Goal: Information Seeking & Learning: Learn about a topic

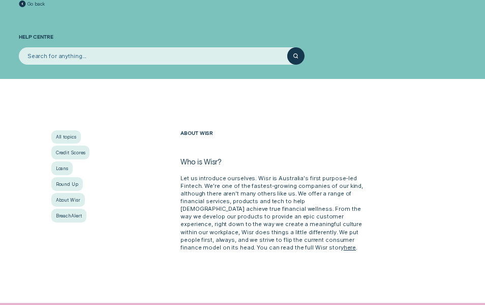
scroll to position [51, 0]
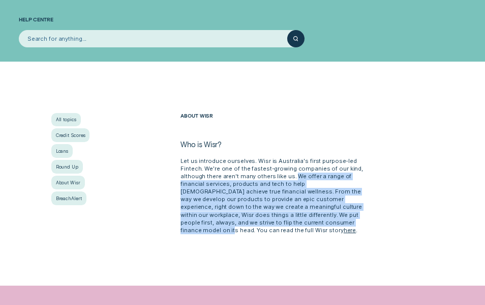
drag, startPoint x: 251, startPoint y: 174, endPoint x: 230, endPoint y: 223, distance: 53.1
click at [230, 223] on p "Let us introduce ourselves. Wisr is Australia's first purpose-led Fintech. We'r…" at bounding box center [275, 195] width 189 height 77
copy p "We offer a range of financial services, products and tech to help Australians a…"
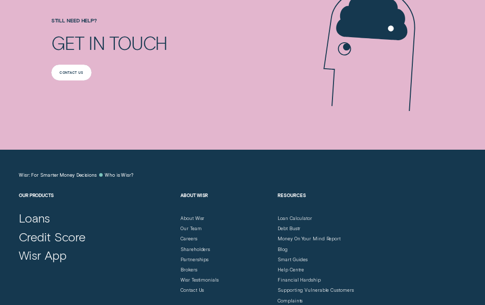
scroll to position [458, 0]
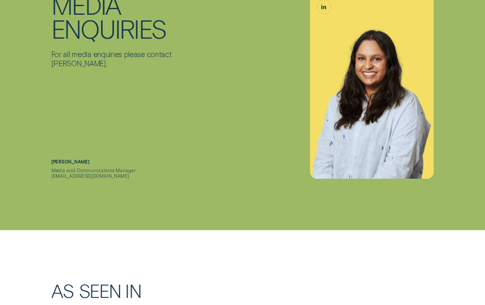
scroll to position [3351, 0]
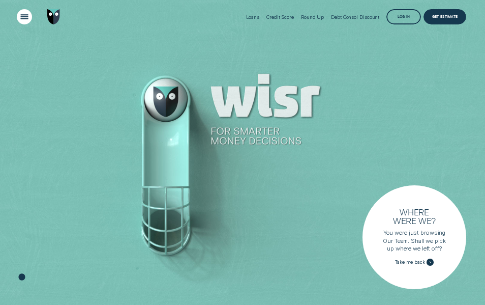
click at [22, 15] on div "Open Menu" at bounding box center [25, 17] width 22 height 22
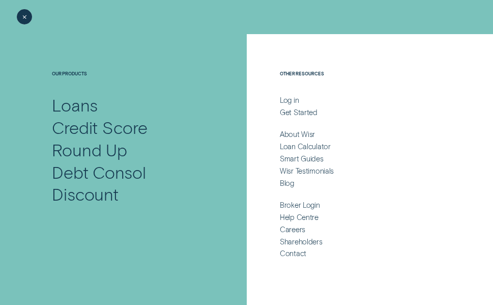
click at [22, 15] on div "Close Menu" at bounding box center [25, 17] width 22 height 22
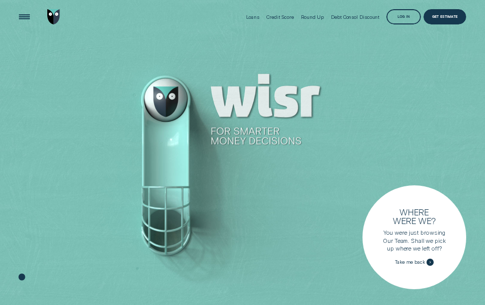
drag, startPoint x: 214, startPoint y: 128, endPoint x: 231, endPoint y: 131, distance: 18.1
click at [228, 130] on div at bounding box center [242, 152] width 485 height 305
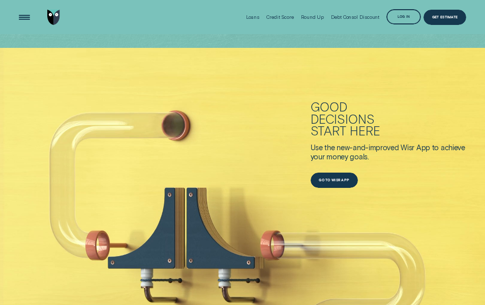
scroll to position [254, 0]
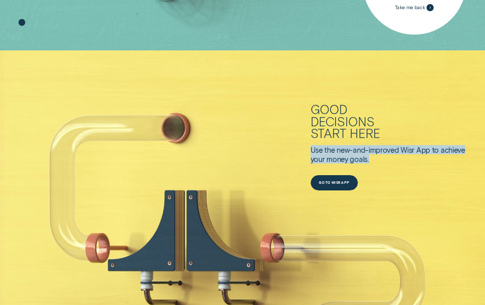
drag, startPoint x: 307, startPoint y: 148, endPoint x: 377, endPoint y: 157, distance: 70.8
click at [376, 157] on div "Good decisions start here Use the new-and-improved Wisr App to achieve your mon…" at bounding box center [242, 211] width 485 height 323
copy div "Use the new-and-improved Wisr App to achieve your money goals."
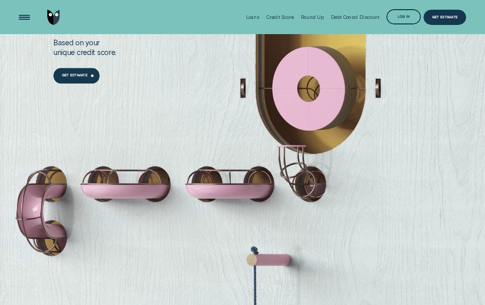
scroll to position [610, 0]
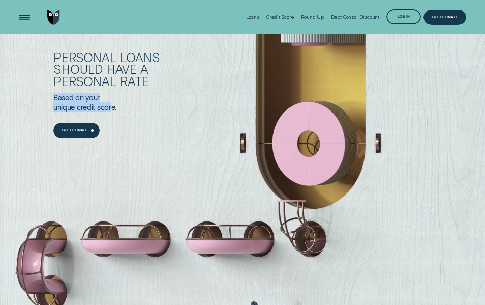
drag, startPoint x: 50, startPoint y: 95, endPoint x: 112, endPoint y: 103, distance: 62.1
click at [112, 103] on div "Personal Loans should have a personal rate Based on your unique credit score. G…" at bounding box center [242, 178] width 485 height 323
drag, startPoint x: 112, startPoint y: 103, endPoint x: 55, endPoint y: 69, distance: 66.2
click at [57, 75] on div "personal" at bounding box center [85, 81] width 64 height 12
click at [53, 54] on div "Personal Loans should have a personal rate Based on your unique credit score. G…" at bounding box center [242, 178] width 485 height 323
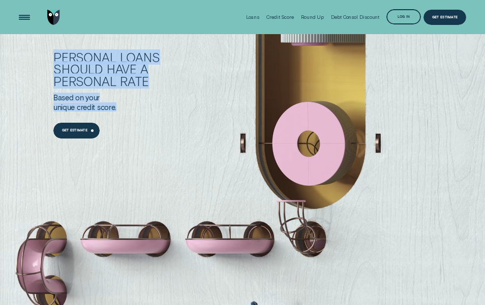
drag, startPoint x: 54, startPoint y: 58, endPoint x: 129, endPoint y: 105, distance: 88.2
click at [129, 105] on div "Personal Loans should have a personal rate Based on your unique credit score. G…" at bounding box center [259, 95] width 413 height 88
copy div "Personal Loans should have a personal rate Based on your unique credit score."
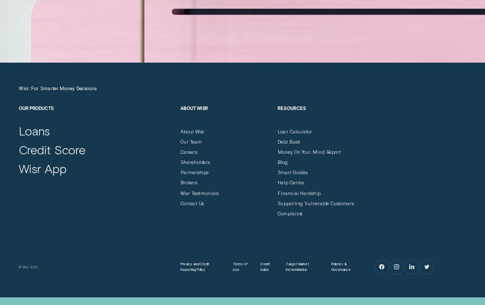
scroll to position [2247, 0]
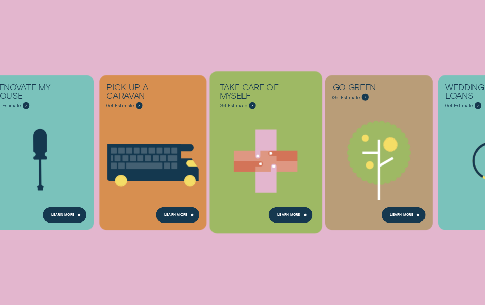
scroll to position [51, 0]
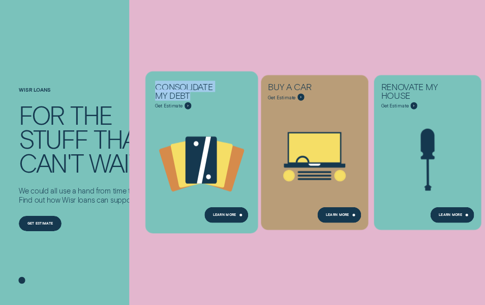
copy div "Consolidate my debt"
drag, startPoint x: 149, startPoint y: 72, endPoint x: 193, endPoint y: 99, distance: 52.1
click at [167, 99] on ul "Consolidate my debt Get Estimate Loans - Debt Consolidation Learn more Learn mo…" at bounding box center [148, 152] width 38 height 305
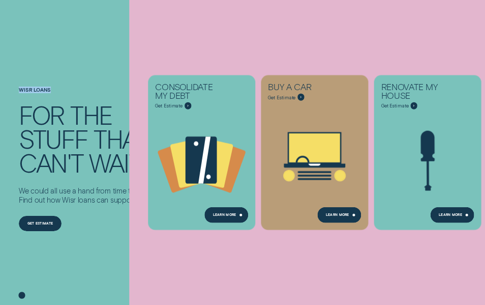
drag, startPoint x: 42, startPoint y: 84, endPoint x: 15, endPoint y: 86, distance: 27.0
click at [15, 86] on div "Wisr loans For the stuff that can't wait We could all use a hand from time to t…" at bounding box center [242, 169] width 485 height 271
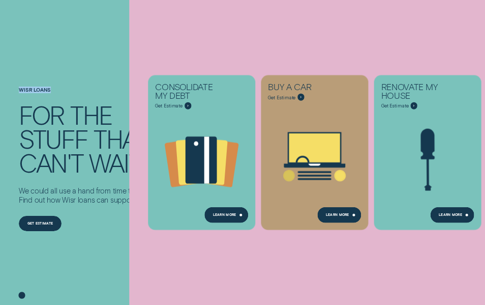
copy h1 "Wisr loans"
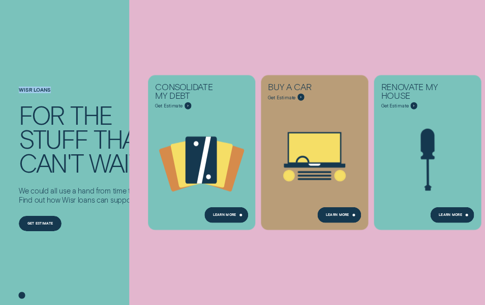
click at [52, 95] on h1 "Wisr loans" at bounding box center [85, 95] width 133 height 16
drag, startPoint x: 52, startPoint y: 93, endPoint x: 16, endPoint y: 93, distance: 35.6
click at [16, 93] on div "Wisr loans For the stuff that can't wait We could all use a hand from time to t…" at bounding box center [113, 169] width 194 height 271
copy h1 "Wisr loans"
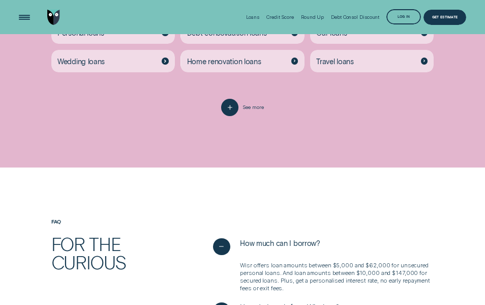
scroll to position [1424, 0]
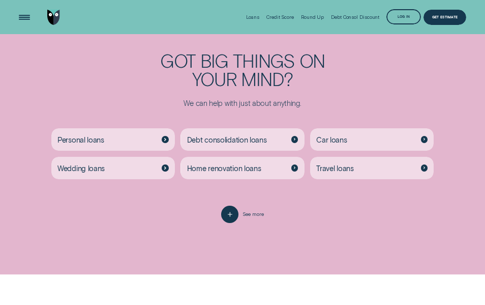
click at [183, 218] on div "Got big things on your mind? We can help with just about anything. Personal loa…" at bounding box center [242, 136] width 485 height 171
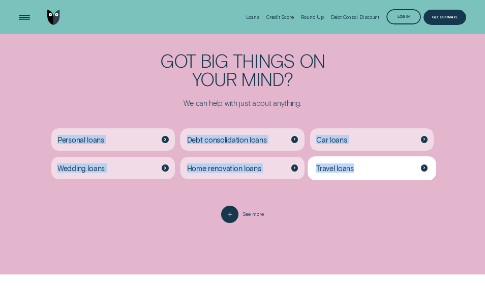
copy div "Personal loans Debt consolidation loans Car loans Wedding loans Home renovation…"
drag, startPoint x: 34, startPoint y: 133, endPoint x: 406, endPoint y: 174, distance: 375.0
click at [406, 174] on div "Personal loans Debt consolidation loans Car loans Wedding loans Home renovation…" at bounding box center [242, 156] width 453 height 98
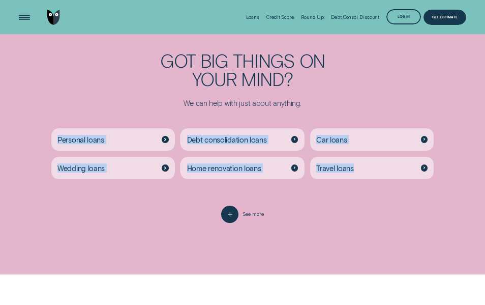
click at [280, 195] on div "Personal loans Debt consolidation loans Car loans Wedding loans Home renovation…" at bounding box center [242, 156] width 389 height 98
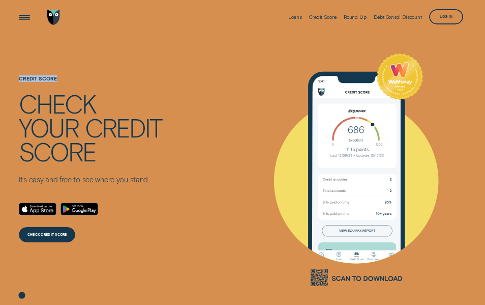
drag, startPoint x: 19, startPoint y: 78, endPoint x: 64, endPoint y: 75, distance: 44.9
click at [64, 75] on div "Credit Score Check your credit score It’s easy and free to see where you stand.…" at bounding box center [90, 159] width 143 height 250
copy h1 "Credit Score"
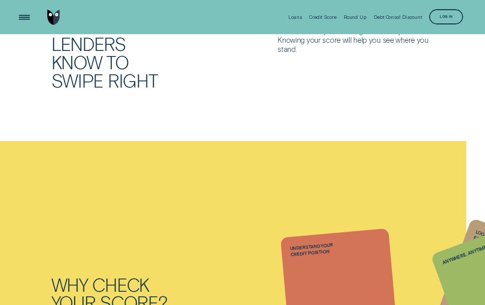
scroll to position [254, 0]
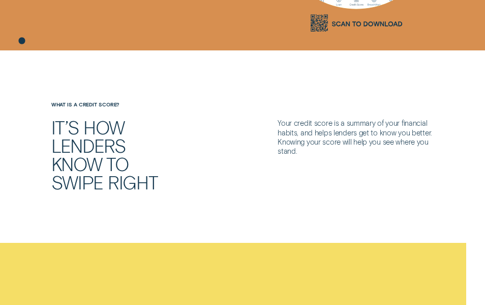
click at [250, 175] on div "It’s how lenders know to swipe right Your credit score is a summary of your fin…" at bounding box center [242, 154] width 453 height 73
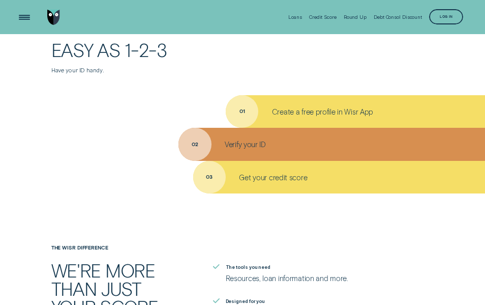
scroll to position [1082, 0]
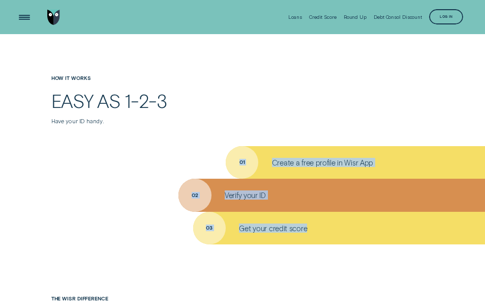
drag, startPoint x: 264, startPoint y: 140, endPoint x: 329, endPoint y: 234, distance: 113.8
click at [329, 234] on div "How it works Easy as 1-2-3 Have your ID handy. 01 Create a free profile in Wisr…" at bounding box center [242, 159] width 485 height 169
copy ul "01 Create a free profile in Wisr App 02 Verify your ID 03 Get your credit score"
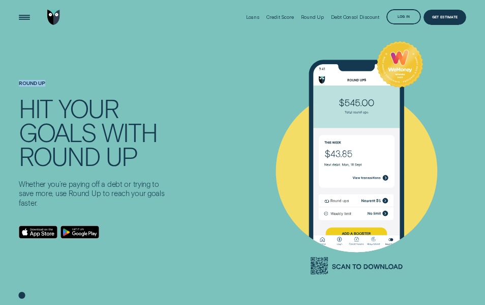
drag, startPoint x: 18, startPoint y: 82, endPoint x: 56, endPoint y: 84, distance: 38.2
click at [56, 84] on div "Round Up HIT YOUR GOALS WITH ROUND UP Whether you’re paying off a debt or tryin…" at bounding box center [113, 169] width 194 height 271
copy h1 "Round Up"
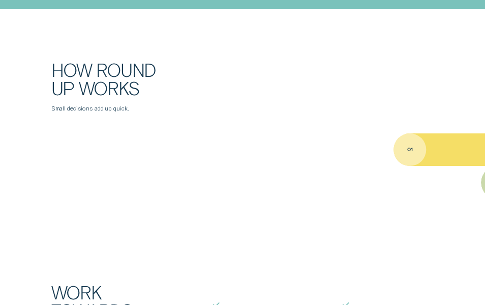
scroll to position [305, 0]
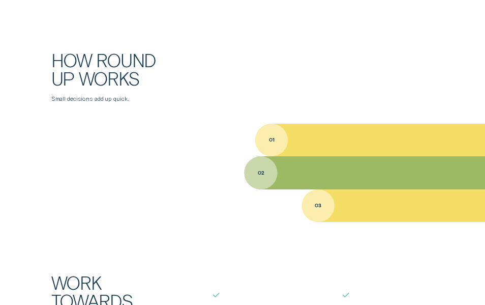
click at [182, 103] on div "How Round Up works Small decisions add up quick." at bounding box center [242, 77] width 453 height 52
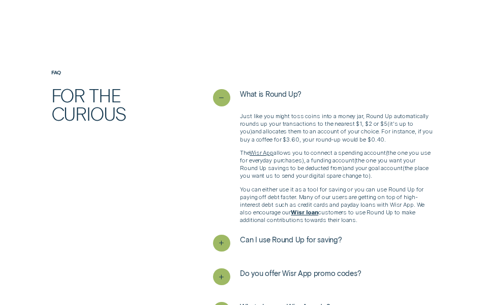
scroll to position [1322, 0]
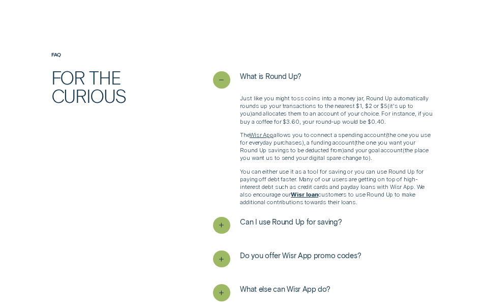
copy div "Just like you might toss coins into a money jar, Round Up automatically rounds …"
drag, startPoint x: 240, startPoint y: 101, endPoint x: 360, endPoint y: 202, distance: 156.9
click at [360, 202] on div "Just like you might toss coins into a money jar, Round Up automatically rounds …" at bounding box center [337, 150] width 194 height 111
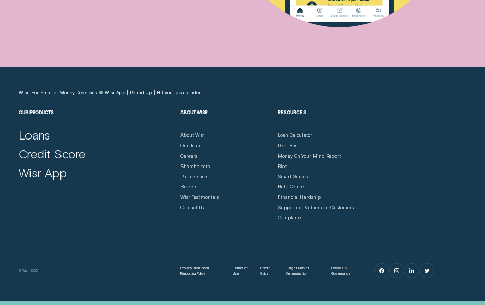
scroll to position [2317, 0]
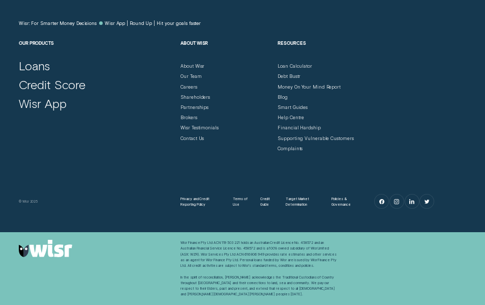
click at [146, 148] on div "Our Products Loans Credit Score Wisr App About Wisr About Wisr Our Team Careers…" at bounding box center [242, 95] width 453 height 111
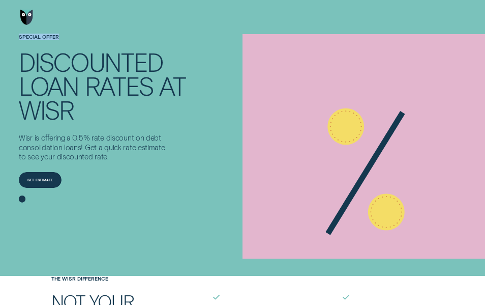
drag, startPoint x: 17, startPoint y: 39, endPoint x: 80, endPoint y: 39, distance: 63.1
click at [80, 39] on div "SPECIAL OFFER Discounted loan rates at Wisr Wisr is offering a 0.5% rate discou…" at bounding box center [113, 121] width 194 height 174
copy h1 "SPECIAL OFFER"
click at [47, 44] on h1 "SPECIAL OFFER" at bounding box center [102, 42] width 167 height 16
drag, startPoint x: 59, startPoint y: 35, endPoint x: 10, endPoint y: 35, distance: 49.3
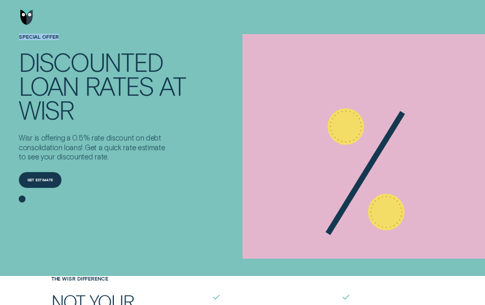
click at [10, 35] on div "SPECIAL OFFER Discounted loan rates at Wisr Wisr is offering a 0.5% rate discou…" at bounding box center [242, 121] width 485 height 174
copy h1 "SPECIAL OFFER"
click at [151, 169] on div "Get estimate Get estimate" at bounding box center [102, 175] width 167 height 28
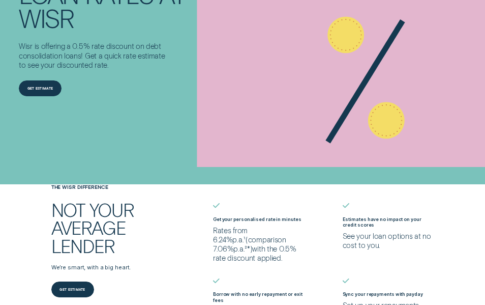
scroll to position [254, 0]
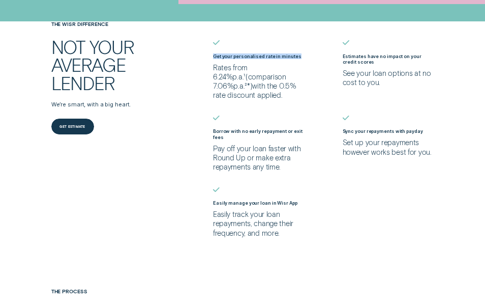
drag, startPoint x: 211, startPoint y: 58, endPoint x: 297, endPoint y: 58, distance: 86.0
click at [297, 58] on li "Get your personalised rate in minutes Rates from 6.24% p.a. ¹ ( comparison 7.06…" at bounding box center [258, 69] width 97 height 59
copy label "Get your personalised rate in minutes"
drag, startPoint x: 339, startPoint y: 57, endPoint x: 373, endPoint y: 63, distance: 34.5
click at [373, 63] on ul "Get your personalised rate in minutes Rates from 6.24% p.a. ¹ ( comparison 7.06…" at bounding box center [339, 138] width 259 height 197
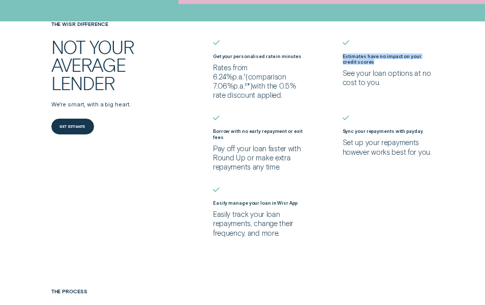
copy label "Estimates have no impact on your credit scores"
drag, startPoint x: 214, startPoint y: 133, endPoint x: 229, endPoint y: 135, distance: 15.5
click at [229, 135] on div "Borrow with no early repayment or exit fees Pay off your loan faster with Round…" at bounding box center [259, 149] width 92 height 43
copy label "Borrow with no early repayment or exit fees"
drag, startPoint x: 344, startPoint y: 131, endPoint x: 444, endPoint y: 132, distance: 99.7
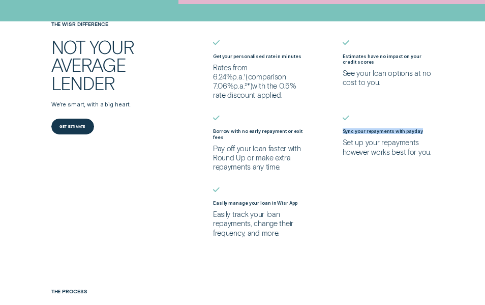
click at [444, 132] on ul "Get your personalised rate in minutes Rates from 6.24% p.a. ¹ ( comparison 7.06…" at bounding box center [339, 138] width 259 height 197
copy label "Sync your repayments with payday"
copy label "Easily manage your loan in Wisr App"
drag, startPoint x: 213, startPoint y: 204, endPoint x: 337, endPoint y: 202, distance: 124.1
click at [337, 202] on ul "Get your personalised rate in minutes Rates from 6.24% p.a. ¹ ( comparison 7.06…" at bounding box center [339, 138] width 259 height 197
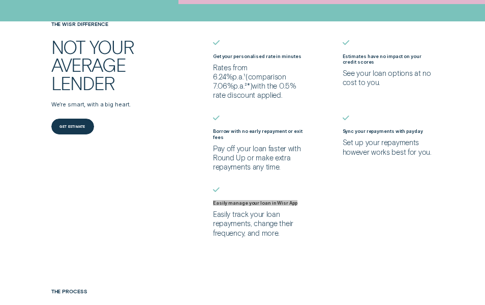
drag, startPoint x: 188, startPoint y: 113, endPoint x: 194, endPoint y: 102, distance: 12.3
click at [188, 113] on div "THE WISR DIFFERENCE Not your average lender We’re smart, with a big heart. Get …" at bounding box center [242, 129] width 453 height 216
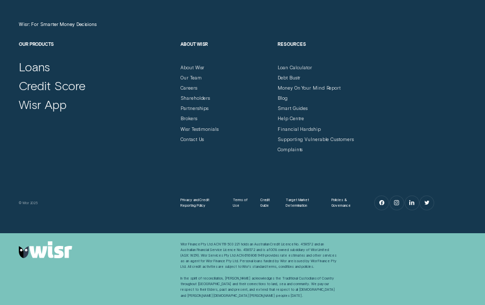
scroll to position [2247, 0]
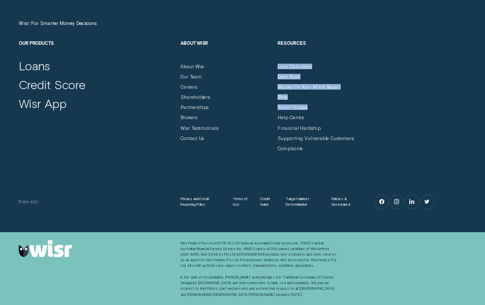
copy ul "Loan Calculator Debt Bustr Money On Your Mind Report Blog Smart Guides"
drag, startPoint x: 275, startPoint y: 66, endPoint x: 335, endPoint y: 109, distance: 74.3
click at [335, 109] on nav "Resources Loan Calculator Debt Bustr Money On Your Mind Report Blog Smart Guide…" at bounding box center [323, 95] width 97 height 111
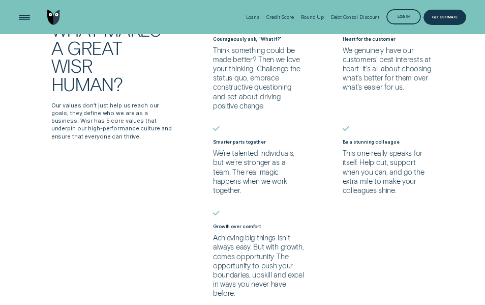
scroll to position [2375, 0]
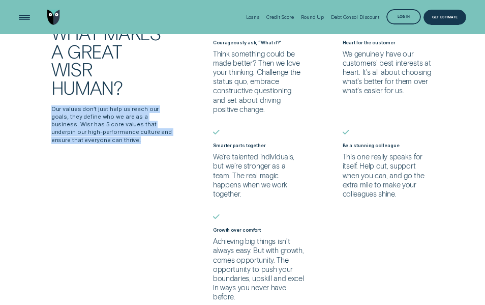
drag, startPoint x: 52, startPoint y: 100, endPoint x: 87, endPoint y: 132, distance: 47.9
click at [87, 132] on p "Our values don’t just help us reach our goals, they define who we are as a busi…" at bounding box center [113, 124] width 124 height 39
copy p "Our values don’t just help us reach our goals, they define who we are as a busi…"
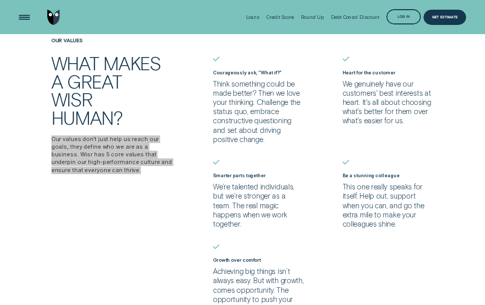
scroll to position [2340, 0]
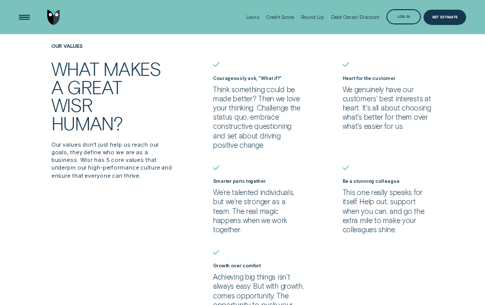
click at [201, 164] on div "Our values What makes a great Wisr human? Our values don’t just help us reach o…" at bounding box center [242, 189] width 453 height 293
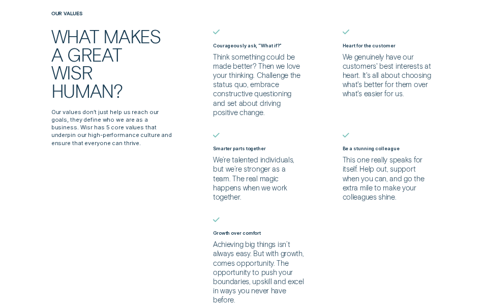
scroll to position [2390, 0]
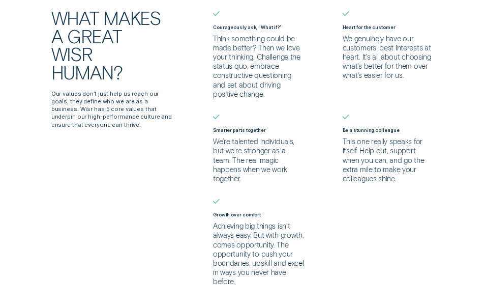
click at [246, 140] on p "We’re talented individuals, but we’re stronger as a team. The real magic happen…" at bounding box center [259, 159] width 92 height 46
click at [257, 146] on p "We’re talented individuals, but we’re stronger as a team. The real magic happen…" at bounding box center [259, 159] width 92 height 46
click at [274, 151] on p "We’re talented individuals, but we’re stronger as a team. The real magic happen…" at bounding box center [259, 159] width 92 height 46
click at [234, 159] on p "We’re talented individuals, but we’re stronger as a team. The real magic happen…" at bounding box center [259, 159] width 92 height 46
click at [186, 100] on div "Our values What makes a great Wisr human? Our values don’t just help us reach o…" at bounding box center [242, 138] width 453 height 293
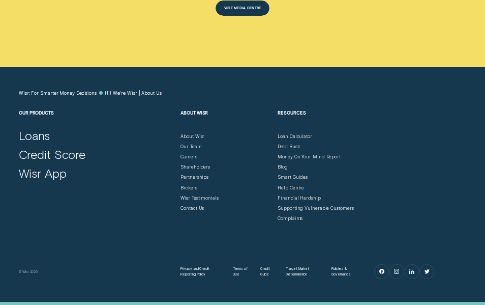
scroll to position [3494, 0]
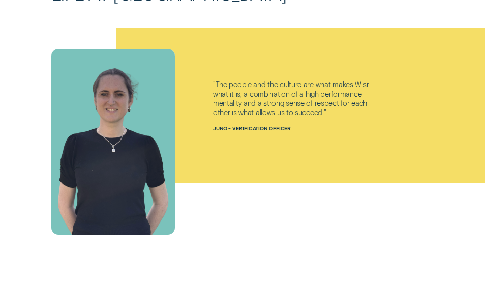
scroll to position [2340, 0]
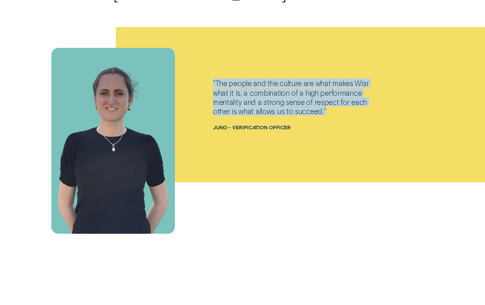
drag, startPoint x: 214, startPoint y: 80, endPoint x: 331, endPoint y: 110, distance: 120.6
click at [331, 110] on div ""The people and the culture are what makes Wisr what it is, a combination of a …" at bounding box center [291, 96] width 156 height 37
drag, startPoint x: 331, startPoint y: 110, endPoint x: 232, endPoint y: 83, distance: 101.7
click at [242, 84] on div ""The people and the culture are what makes Wisr what it is, a combination of a …" at bounding box center [291, 96] width 156 height 37
drag, startPoint x: 216, startPoint y: 83, endPoint x: 322, endPoint y: 114, distance: 110.2
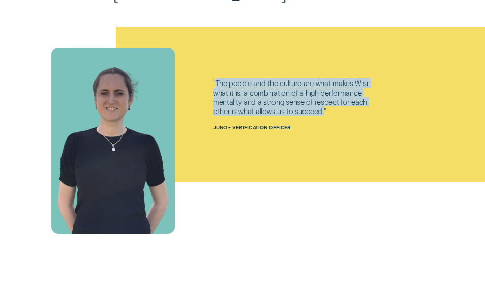
click at [322, 114] on div ""The people and the culture are what makes Wisr what it is, a combination of a …" at bounding box center [291, 96] width 156 height 37
copy div "The people and the culture are what makes Wisr what it is, a combination of a h…"
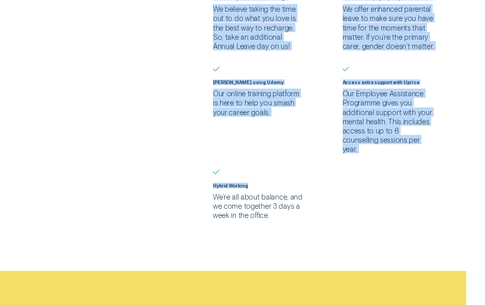
scroll to position [661, 0]
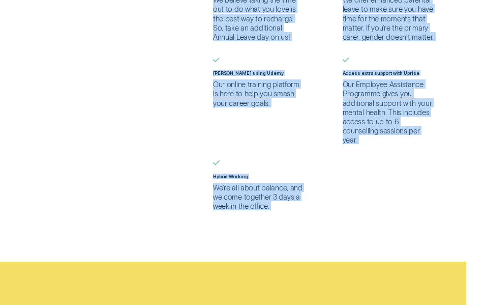
drag, startPoint x: 211, startPoint y: 126, endPoint x: 309, endPoint y: 211, distance: 129.5
copy div "$500 yearly wellness benefit However you like to unwind, you’ll get a little ex…"
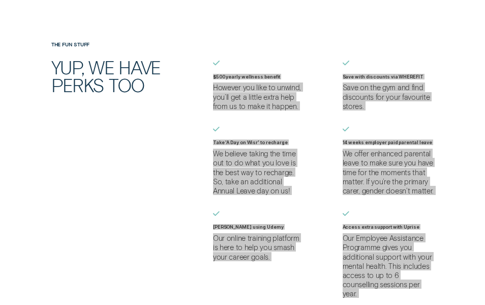
scroll to position [509, 0]
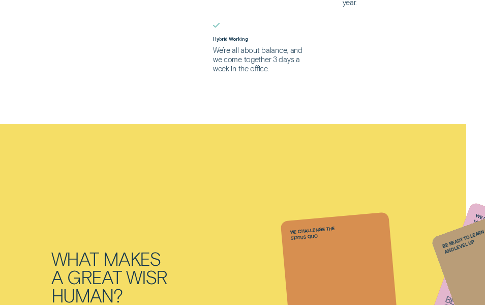
scroll to position [915, 0]
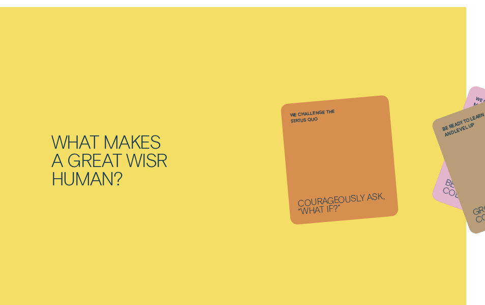
click at [269, 127] on div "What makes a great Wisr human? WE CHALLENGE THE STATUS QUO COURAGEOUSLY ASK, “W…" at bounding box center [242, 159] width 485 height 305
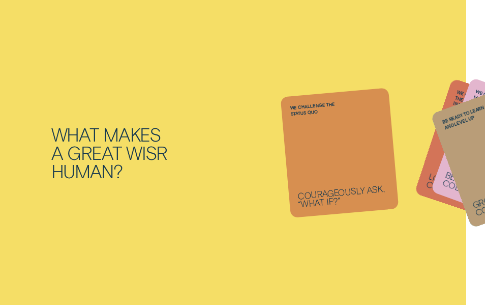
scroll to position [966, 0]
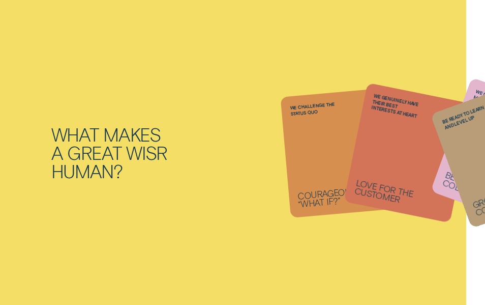
click at [190, 151] on div "What makes a great Wisr human?" at bounding box center [145, 152] width 189 height 55
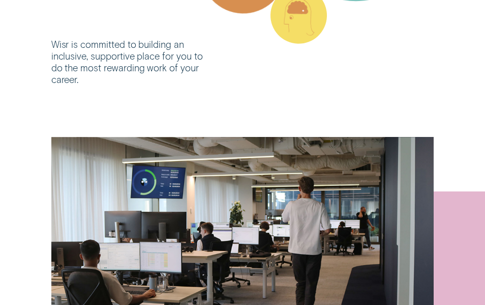
scroll to position [1780, 0]
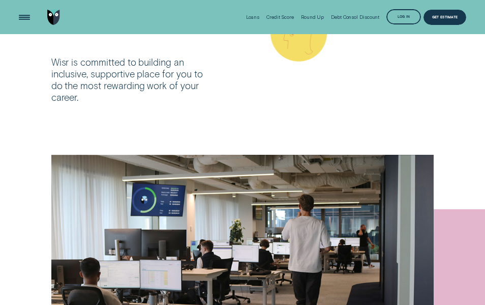
drag, startPoint x: 55, startPoint y: 61, endPoint x: 103, endPoint y: 90, distance: 56.6
drag, startPoint x: 55, startPoint y: 62, endPoint x: 96, endPoint y: 101, distance: 56.5
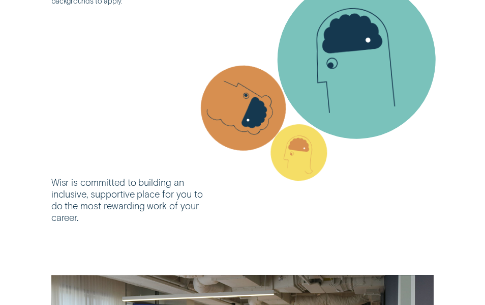
scroll to position [1678, 0]
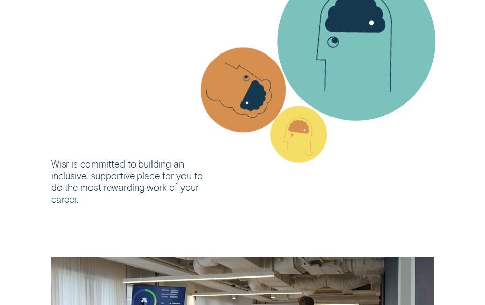
drag, startPoint x: 46, startPoint y: 159, endPoint x: 102, endPoint y: 184, distance: 61.2
click at [102, 184] on ul "Silhouette - Two Silhouette - One Silhouette - Three" at bounding box center [242, 55] width 485 height 300
drag, startPoint x: 92, startPoint y: 197, endPoint x: 75, endPoint y: 180, distance: 24.1
click at [82, 189] on ul "Silhouette - Two Silhouette - One Silhouette - Three" at bounding box center [242, 55] width 485 height 300
click at [74, 178] on ul "Silhouette - Two Silhouette - One Silhouette - Three" at bounding box center [242, 55] width 485 height 300
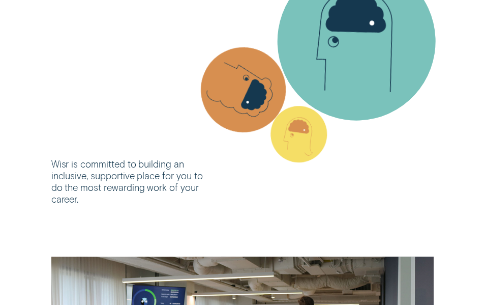
drag, startPoint x: 71, startPoint y: 175, endPoint x: 58, endPoint y: 165, distance: 16.7
click at [58, 165] on ul "Silhouette - Two Silhouette - One Silhouette - Three" at bounding box center [242, 55] width 485 height 300
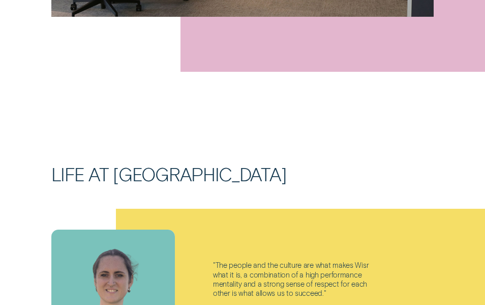
scroll to position [2238, 0]
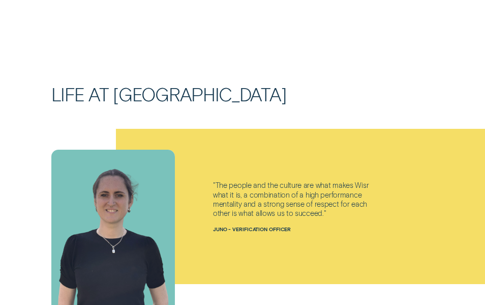
click at [245, 166] on div at bounding box center [300, 206] width 369 height 155
drag, startPoint x: 219, startPoint y: 186, endPoint x: 234, endPoint y: 189, distance: 15.6
click at [234, 189] on div ""The people and the culture are what makes Wisr what it is, a combination of a …" at bounding box center [291, 198] width 156 height 37
drag, startPoint x: 234, startPoint y: 189, endPoint x: 217, endPoint y: 189, distance: 17.3
click at [217, 189] on div ""The people and the culture are what makes Wisr what it is, a combination of a …" at bounding box center [291, 198] width 156 height 37
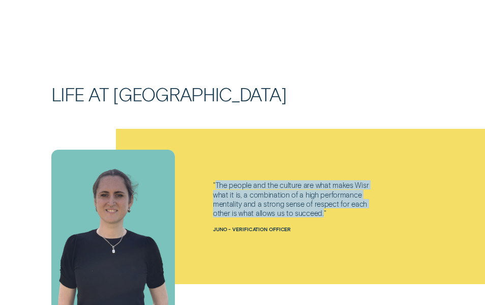
drag, startPoint x: 216, startPoint y: 185, endPoint x: 321, endPoint y: 214, distance: 109.3
click at [321, 214] on div ""The people and the culture are what makes Wisr what it is, a combination of a …" at bounding box center [291, 198] width 156 height 37
copy div "The people and the culture are what makes Wisr what it is, a combination of a h…"
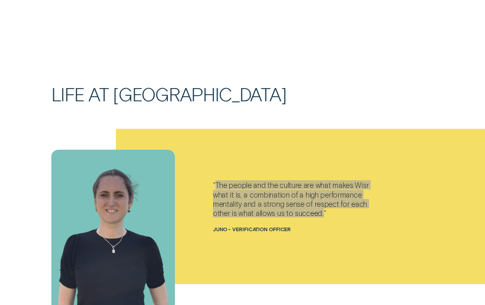
scroll to position [2594, 0]
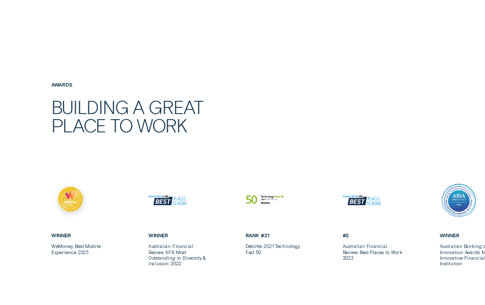
click at [281, 46] on div "Awards Building a great place to work Winner WeMoney Best Mobile Experience 202…" at bounding box center [242, 208] width 485 height 355
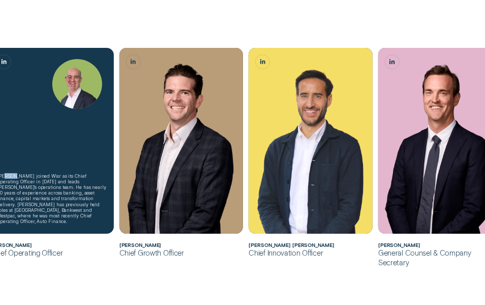
drag, startPoint x: 5, startPoint y: 180, endPoint x: 13, endPoint y: 183, distance: 8.5
click at [13, 183] on div "[PERSON_NAME] joined Wisr as its Chief Operating Officer in [DATE] and leads [P…" at bounding box center [51, 198] width 109 height 51
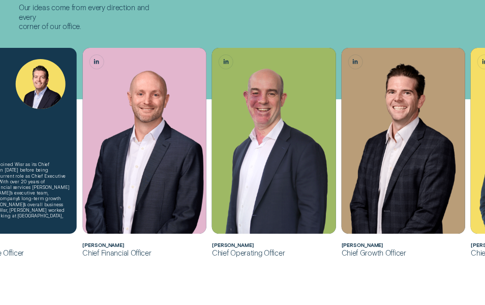
scroll to position [102, 0]
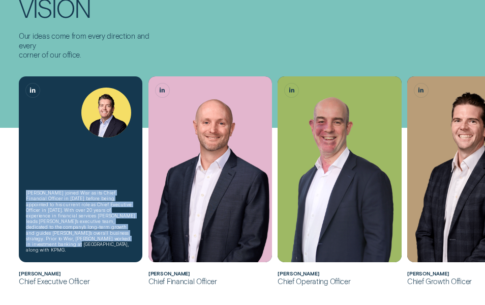
copy div "[PERSON_NAME] joined Wisr as its Chief Financial Officer in [DATE] before being…"
drag, startPoint x: 26, startPoint y: 204, endPoint x: 69, endPoint y: 248, distance: 61.5
click at [69, 248] on div "[PERSON_NAME] joined Wisr as its Chief Financial Officer in [DATE] before being…" at bounding box center [80, 221] width 109 height 63
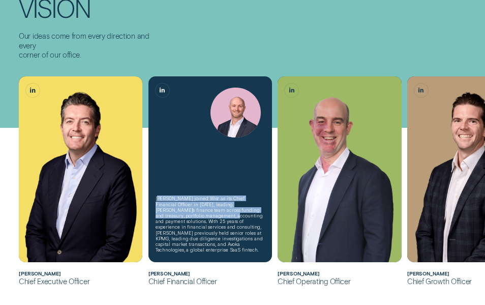
drag, startPoint x: 158, startPoint y: 205, endPoint x: 183, endPoint y: 219, distance: 28.7
click at [183, 219] on div "[PERSON_NAME] joined Wisr as its Chief Financial Officer in [DATE], leading [PE…" at bounding box center [210, 223] width 109 height 57
drag, startPoint x: 183, startPoint y: 219, endPoint x: 156, endPoint y: 205, distance: 29.8
click at [160, 209] on div "[PERSON_NAME] joined Wisr as its Chief Financial Officer in [DATE], leading [PE…" at bounding box center [210, 223] width 109 height 57
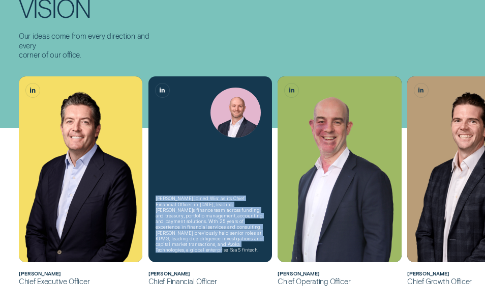
copy div "[PERSON_NAME] joined Wisr as its Chief Financial Officer in [DATE], leading [PE…"
drag, startPoint x: 153, startPoint y: 201, endPoint x: 226, endPoint y: 247, distance: 85.9
click at [226, 247] on div "[PERSON_NAME] joined Wisr as its Chief Financial Officer in [DATE], leading [PE…" at bounding box center [211, 169] width 124 height 186
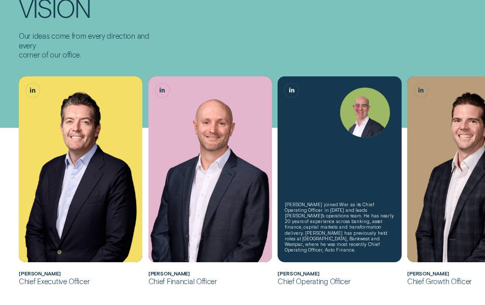
click at [298, 248] on div "[PERSON_NAME] joined Wisr as its Chief Operating Officer in [DATE] and leads [P…" at bounding box center [339, 226] width 109 height 51
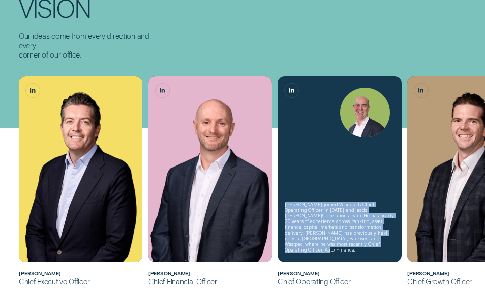
drag, startPoint x: 284, startPoint y: 210, endPoint x: 360, endPoint y: 249, distance: 85.5
click at [360, 249] on div "[PERSON_NAME] joined Wisr as its Chief Operating Officer in [DATE] and leads [P…" at bounding box center [340, 169] width 124 height 186
copy div "[PERSON_NAME] joined Wisr as its Chief Operating Officer in [DATE] and leads [P…"
click at [300, 222] on div "[PERSON_NAME] joined Wisr as its Chief Operating Officer in [DATE] and leads [P…" at bounding box center [339, 226] width 109 height 51
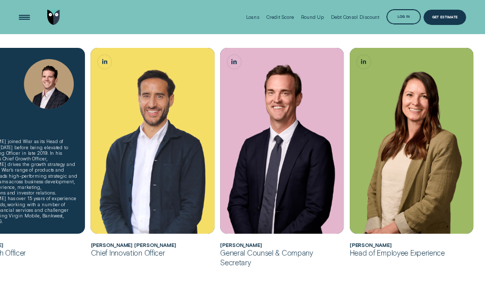
scroll to position [356, 0]
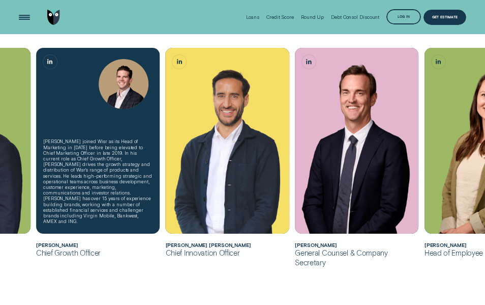
click at [71, 179] on div "[PERSON_NAME] joined Wisr as its Head of Marketing in [DATE] before being eleva…" at bounding box center [97, 180] width 109 height 85
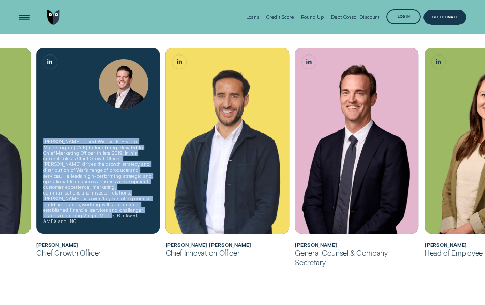
drag, startPoint x: 44, startPoint y: 160, endPoint x: 142, endPoint y: 220, distance: 115.5
click at [142, 220] on div "[PERSON_NAME] joined Wisr as its Head of Marketing in [DATE] before being eleva…" at bounding box center [97, 180] width 109 height 85
copy div "[PERSON_NAME] joined Wisr as its Head of Marketing in [DATE] before being eleva…"
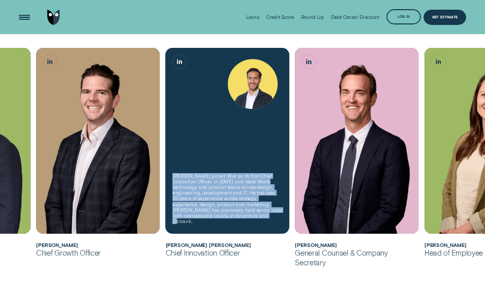
copy div "[PERSON_NAME] joined Wisr as its first Chief Innovation Officer in [DATE] and l…"
drag, startPoint x: 173, startPoint y: 181, endPoint x: 210, endPoint y: 223, distance: 56.2
click at [210, 223] on div "[PERSON_NAME] joined Wisr as its first Chief Innovation Officer in [DATE] and l…" at bounding box center [227, 198] width 109 height 51
click at [229, 186] on div "[PERSON_NAME] joined Wisr as its first Chief Innovation Officer in [DATE] and l…" at bounding box center [227, 198] width 109 height 51
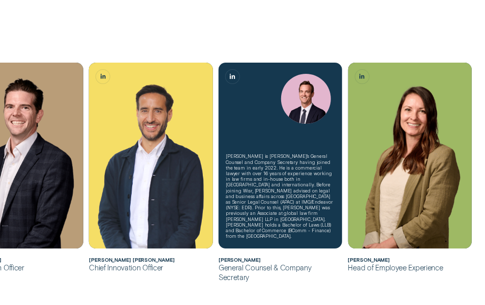
scroll to position [407, 0]
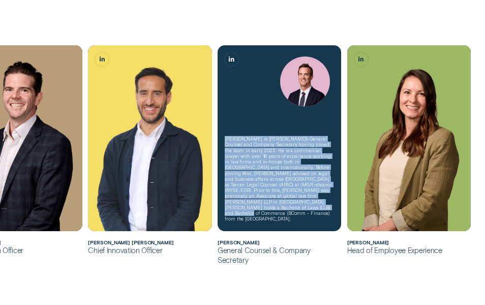
copy div "[PERSON_NAME] is [PERSON_NAME]’s General Counsel and Company Secretary having j…"
drag, startPoint x: 223, startPoint y: 156, endPoint x: 327, endPoint y: 217, distance: 121.1
click at [327, 217] on div "[PERSON_NAME] is [PERSON_NAME]’s General Counsel and Company Secretary having j…" at bounding box center [280, 138] width 124 height 186
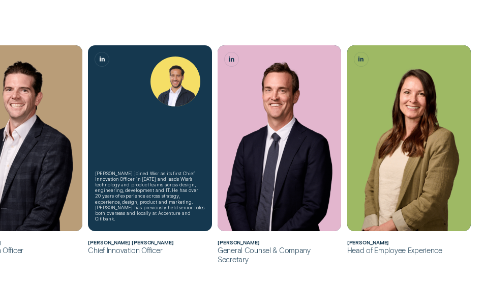
click at [211, 197] on div "[PERSON_NAME] joined Wisr as its first Chief Innovation Officer in [DATE] and l…" at bounding box center [150, 138] width 124 height 186
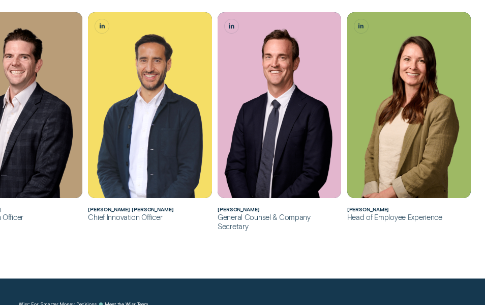
scroll to position [458, 0]
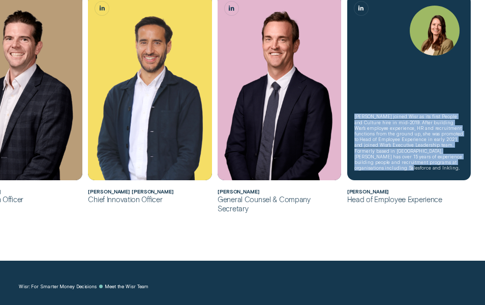
copy div "[PERSON_NAME] joined Wisr as its first People and Culture hire in mid-2019. Aft…"
drag, startPoint x: 353, startPoint y: 121, endPoint x: 433, endPoint y: 167, distance: 92.3
click at [433, 167] on div "[PERSON_NAME] joined Wisr as its first People and Culture hire in mid-2019. Aft…" at bounding box center [409, 87] width 124 height 186
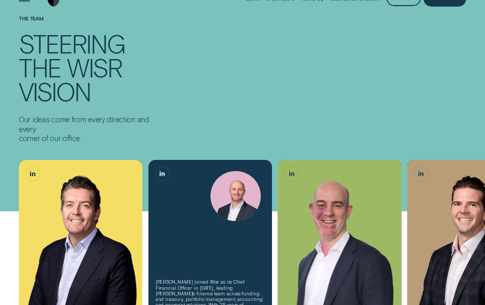
scroll to position [0, 0]
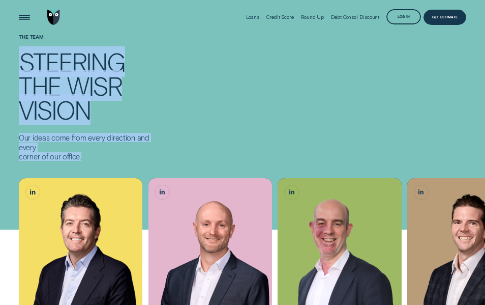
drag, startPoint x: 96, startPoint y: 156, endPoint x: 18, endPoint y: 67, distance: 118.2
click at [18, 67] on div "The Team Steering the Wisr vision Our ideas come from every direction and every…" at bounding box center [97, 97] width 162 height 127
copy div "Steering the Wisr vision Our ideas come from every direction and every corner o…"
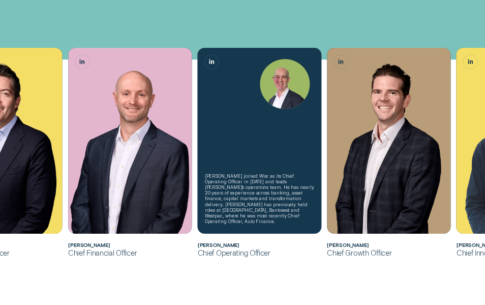
scroll to position [254, 0]
